Goal: Find specific page/section

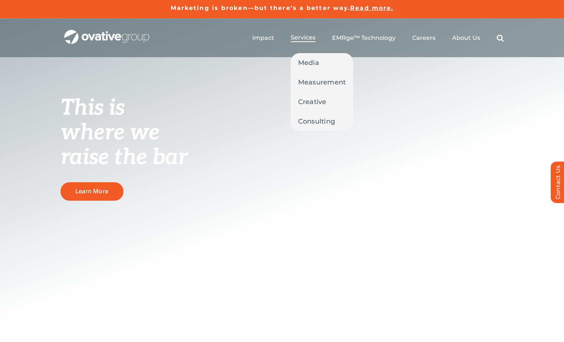
click at [304, 40] on span "Services" at bounding box center [303, 37] width 25 height 7
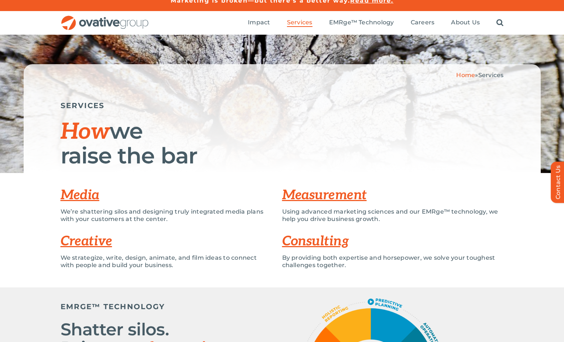
scroll to position [11, 0]
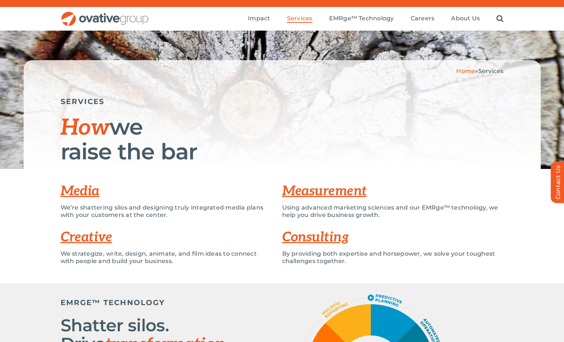
click at [71, 191] on link "Media" at bounding box center [80, 191] width 39 height 16
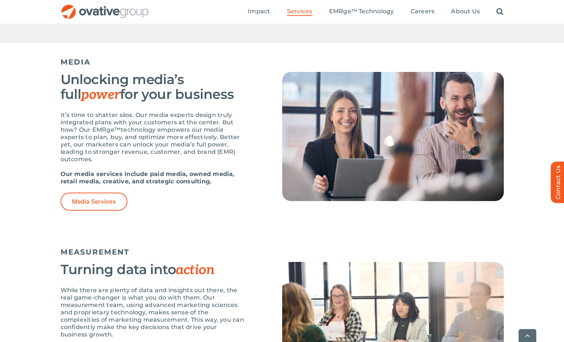
scroll to position [431, 0]
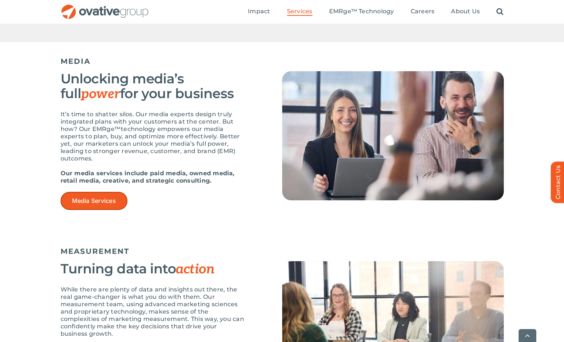
click at [90, 202] on span "Media Services" at bounding box center [94, 200] width 44 height 7
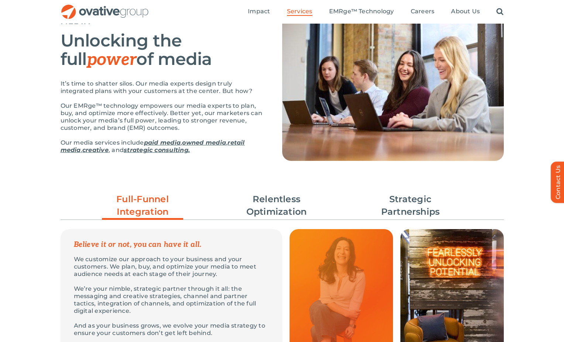
scroll to position [190, 0]
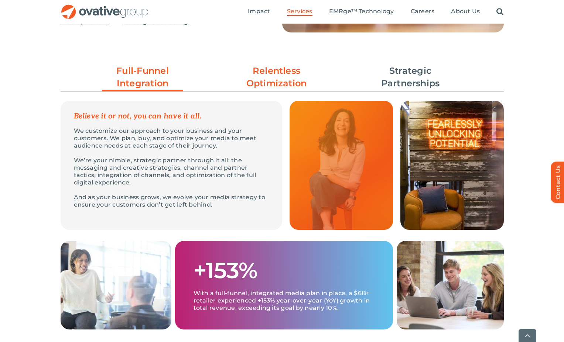
click at [244, 78] on link "Relentless Optimization" at bounding box center [276, 77] width 81 height 25
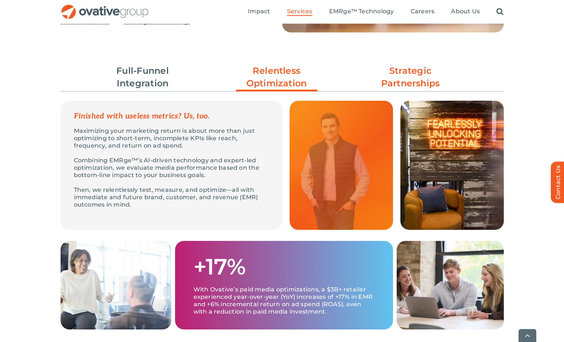
click at [441, 83] on link "Strategic Partnerships" at bounding box center [410, 77] width 81 height 25
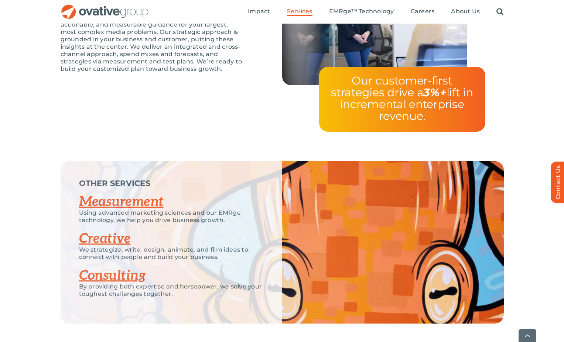
scroll to position [1478, 0]
